Goal: Information Seeking & Learning: Learn about a topic

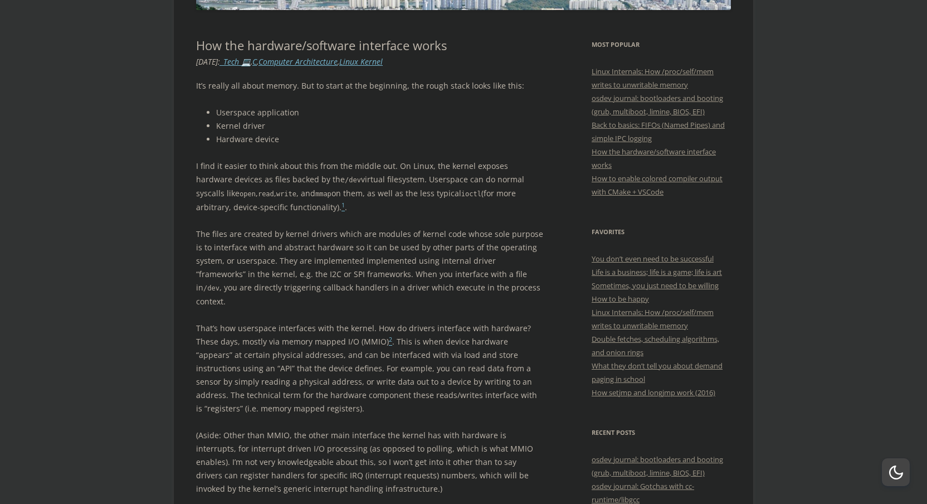
scroll to position [188, 0]
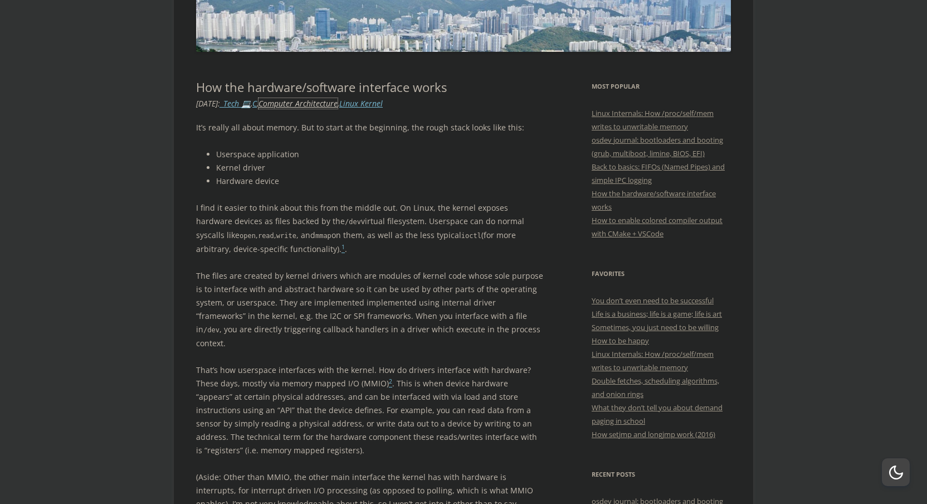
click at [338, 99] on link "Computer Architecture" at bounding box center [297, 103] width 79 height 11
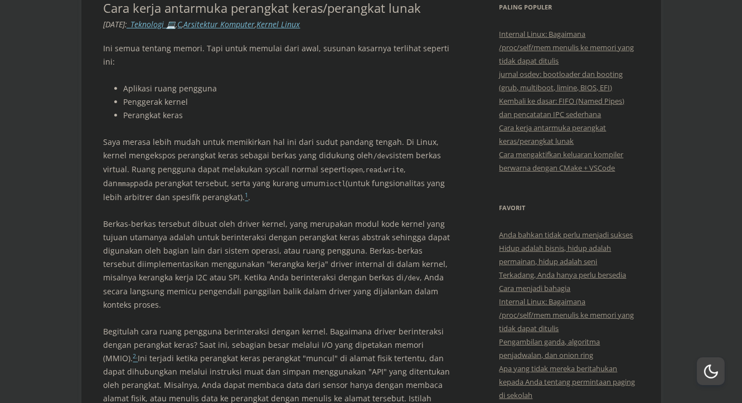
scroll to position [266, 0]
click at [157, 236] on font "Berkas-berkas tersebut dibuat oleh driver kernel, yang merupakan modul kode ker…" at bounding box center [277, 251] width 347 height 64
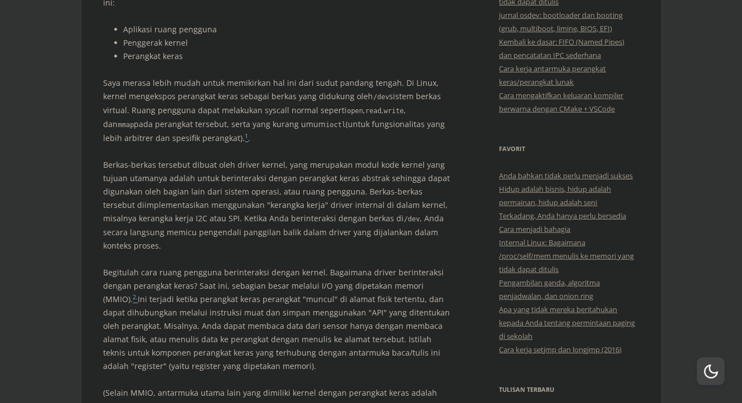
scroll to position [330, 0]
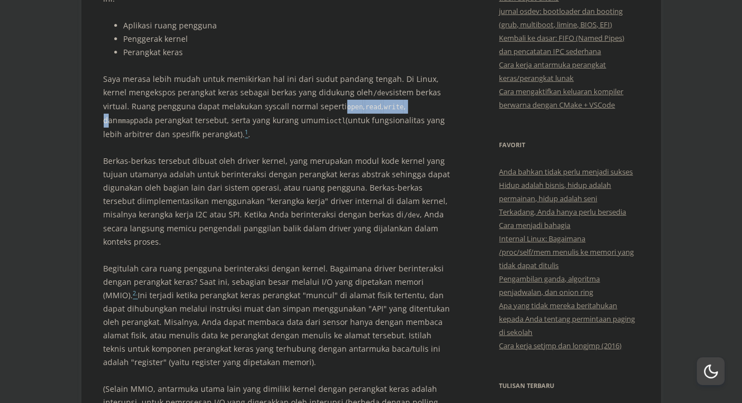
drag, startPoint x: 312, startPoint y: 94, endPoint x: 379, endPoint y: 91, distance: 67.5
click at [379, 91] on p "Saya merasa lebih mudah untuk memikirkan hal ini dari sudut pandang tengah. Di …" at bounding box center [278, 106] width 348 height 69
click at [365, 103] on code "read" at bounding box center [373, 107] width 16 height 8
click at [227, 90] on font "sistem berkas virtual. Ruang pengguna dapat melakukan syscall normal seperti" at bounding box center [273, 99] width 338 height 25
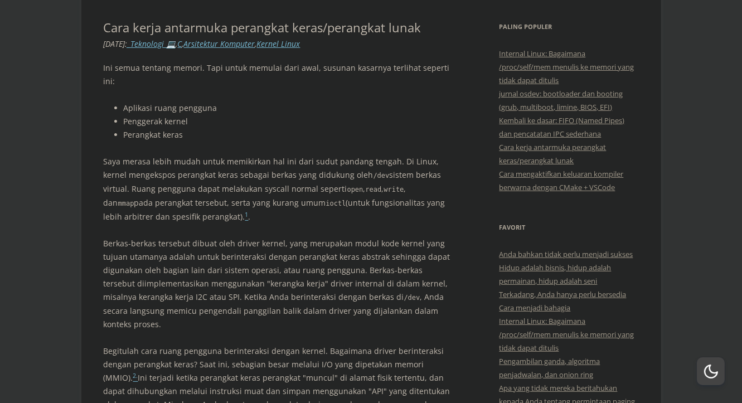
scroll to position [246, 0]
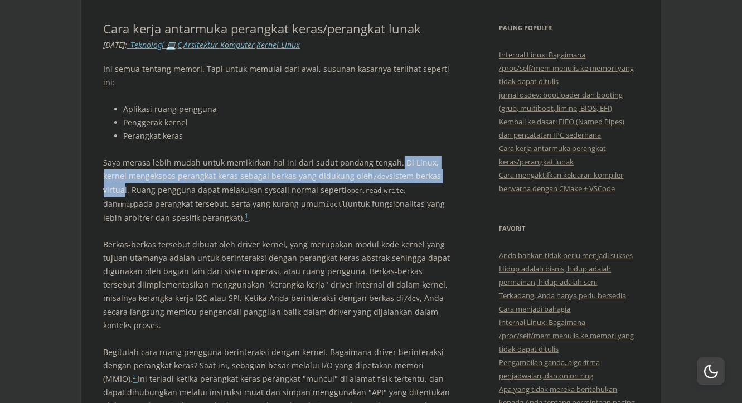
drag, startPoint x: 431, startPoint y: 163, endPoint x: 393, endPoint y: 149, distance: 40.7
click at [393, 156] on p "Saya merasa lebih mudah untuk memikirkan hal ini dari sudut pandang tengah. Di …" at bounding box center [278, 190] width 348 height 69
copy p "Di Linux, kernel mengekspos perangkat keras sebagai berkas yang didukung oleh /…"
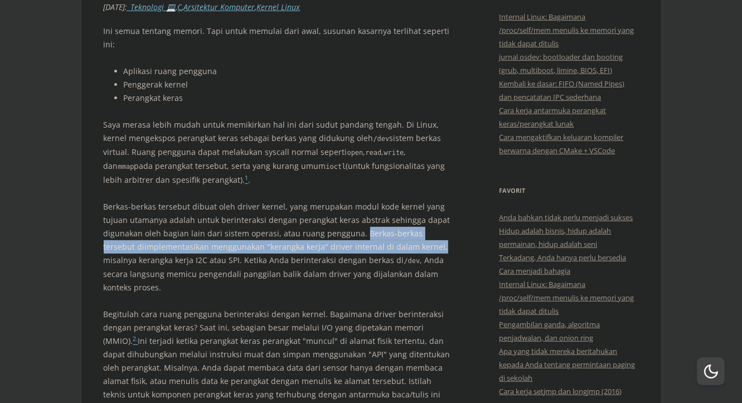
drag, startPoint x: 359, startPoint y: 218, endPoint x: 402, endPoint y: 232, distance: 45.8
click at [402, 232] on font "Berkas-berkas tersebut dibuat oleh driver kernel, yang merupakan modul kode ker…" at bounding box center [277, 233] width 347 height 64
copy font "Berkas-berkas tersebut diimplementasikan menggunakan "kerangka kerja" driver in…"
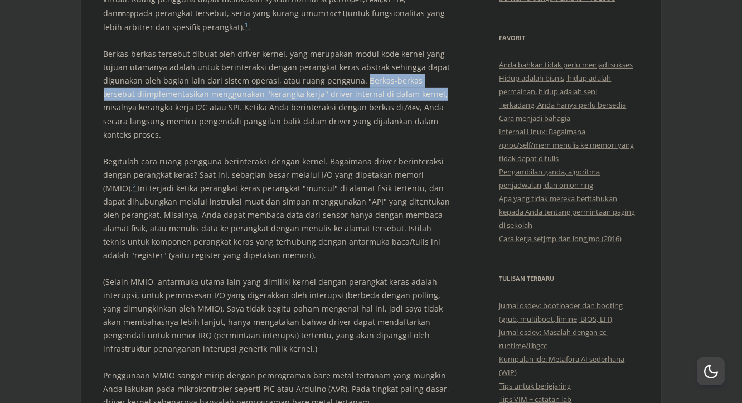
scroll to position [423, 0]
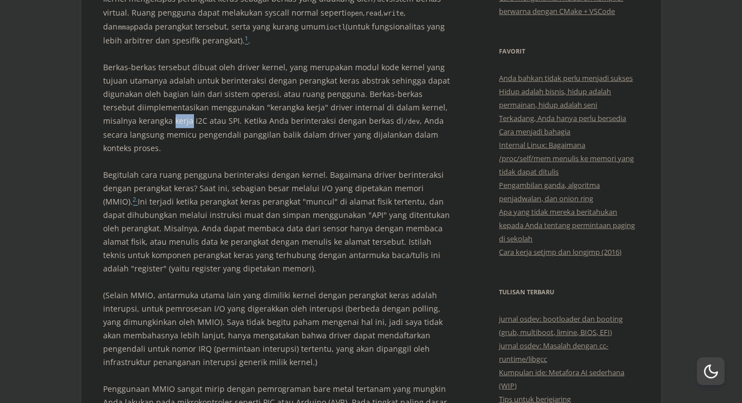
drag, startPoint x: 140, startPoint y: 109, endPoint x: 170, endPoint y: 109, distance: 30.1
click at [170, 109] on font "Berkas-berkas tersebut dibuat oleh driver kernel, yang merupakan modul kode ker…" at bounding box center [277, 94] width 347 height 64
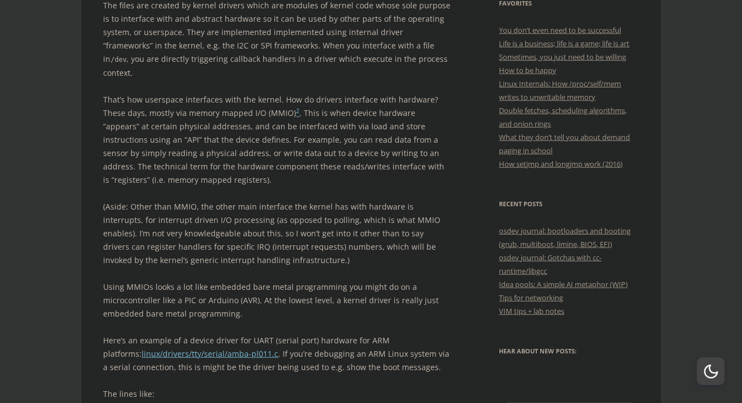
scroll to position [485, 0]
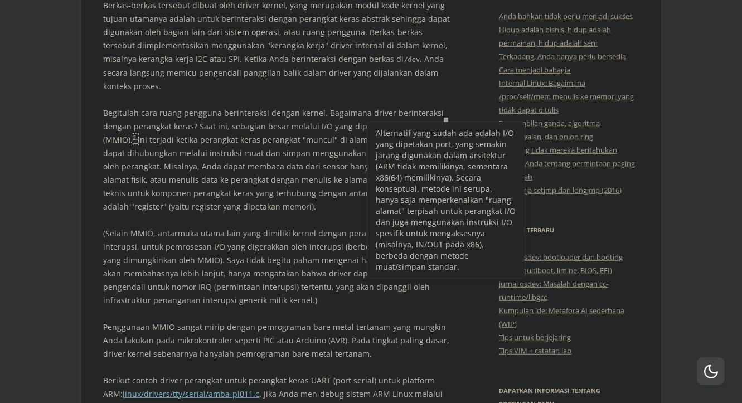
click at [138, 134] on link "2." at bounding box center [135, 139] width 5 height 11
click at [144, 113] on font "Begitulah cara ruang pengguna berinteraksi dengan kernel. Bagaimana driver beri…" at bounding box center [274, 126] width 340 height 37
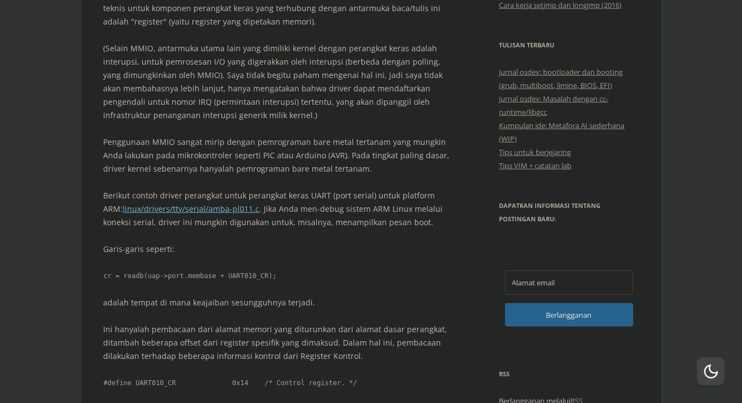
scroll to position [671, 0]
click at [165, 136] on font "Penggunaan MMIO sangat mirip dengan pemrograman bare metal tertanam yang mungki…" at bounding box center [277, 154] width 346 height 37
copy font "MMIO"
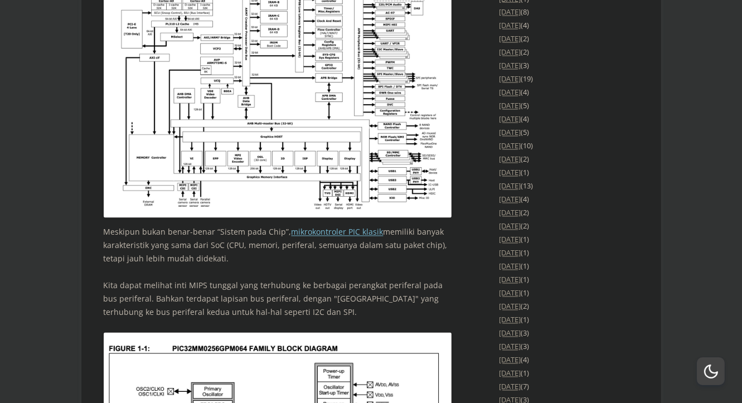
scroll to position [1847, 0]
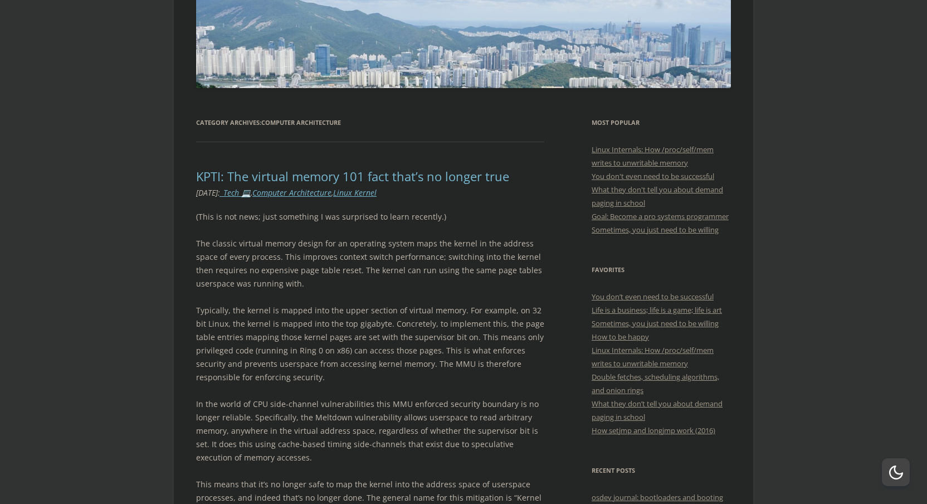
scroll to position [159, 0]
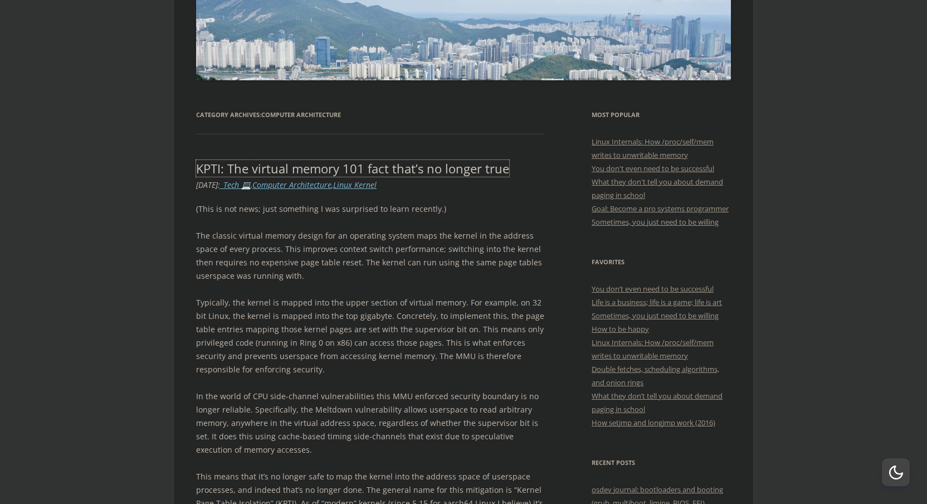
click at [354, 165] on link "KPTI: The virtual memory 101 fact that’s no longer true" at bounding box center [352, 168] width 313 height 17
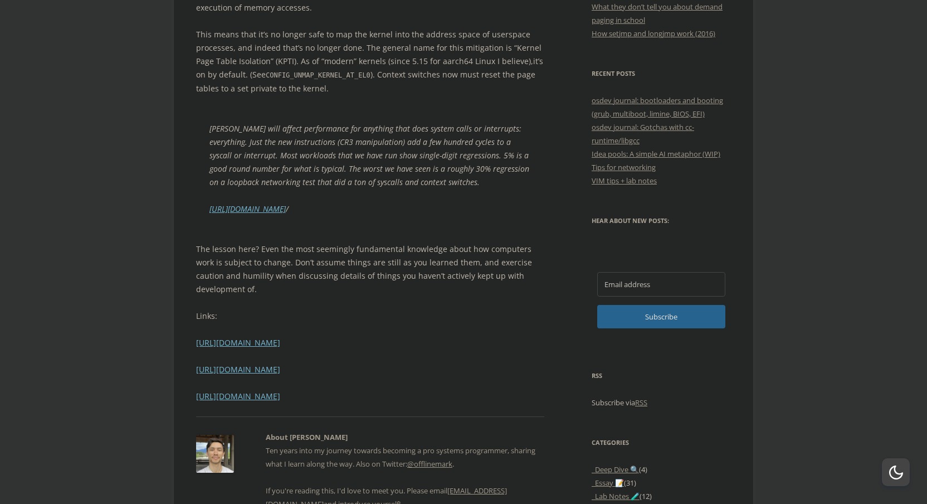
scroll to position [674, 0]
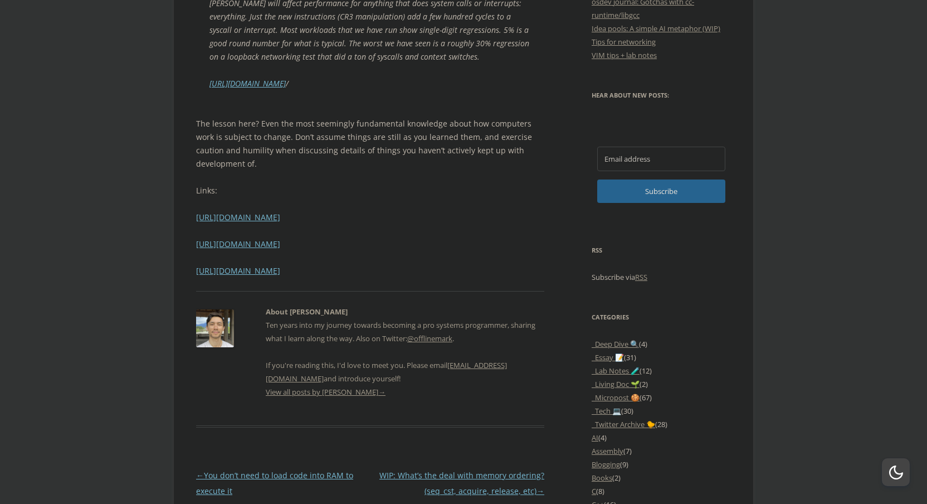
click at [352, 318] on p "Ten years into my journey towards becoming a pro systems programmer, sharing wh…" at bounding box center [405, 351] width 279 height 67
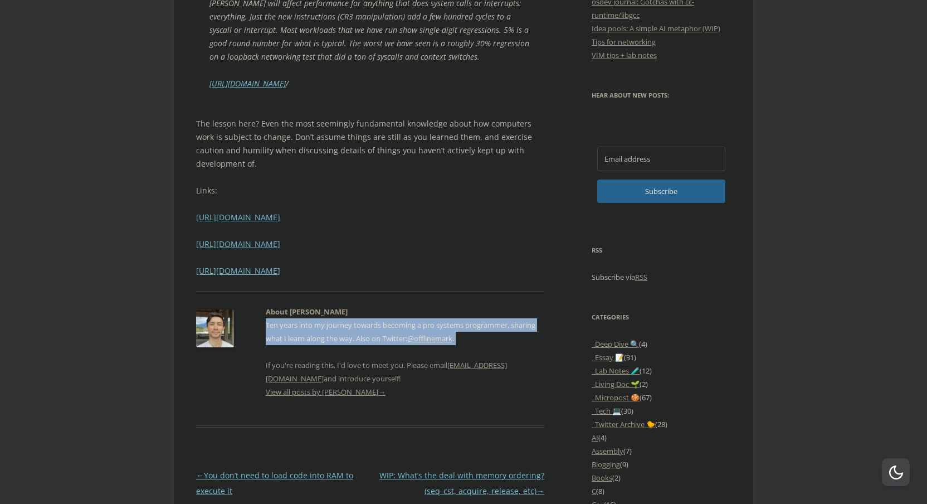
click at [352, 318] on p "Ten years into my journey towards becoming a pro systems programmer, sharing wh…" at bounding box center [405, 351] width 279 height 67
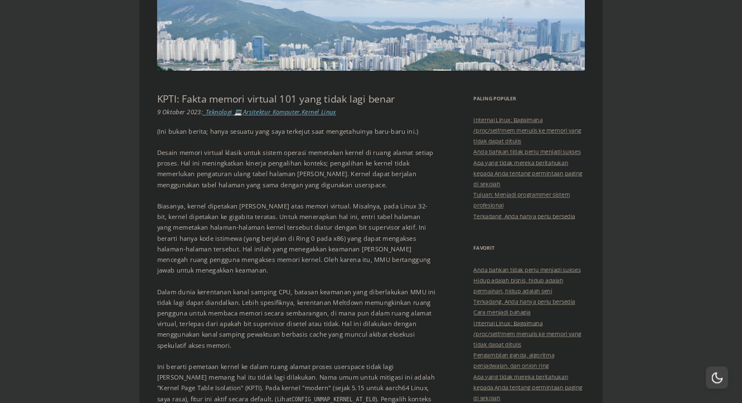
scroll to position [154, 0]
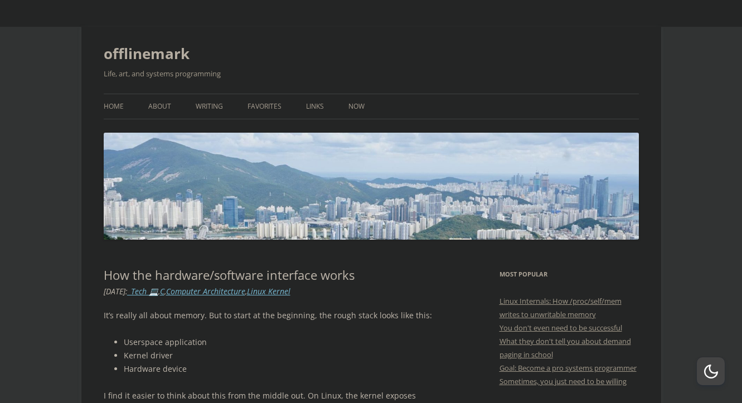
scroll to position [2516, 0]
